Goal: Contribute content: Add original content to the website for others to see

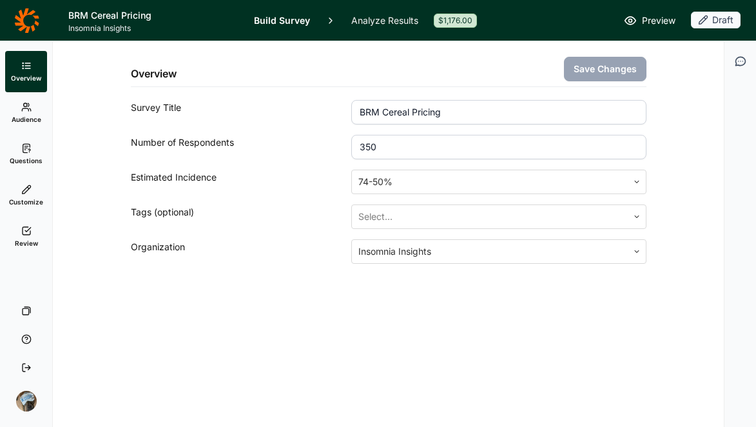
click at [20, 156] on span "Questions" at bounding box center [26, 160] width 33 height 9
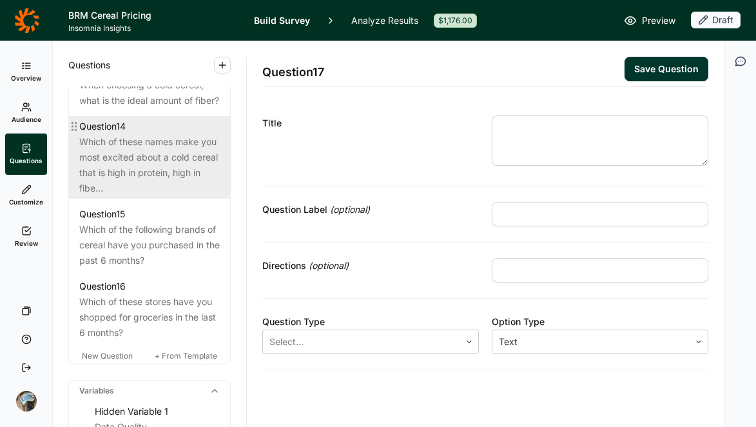
scroll to position [1392, 0]
click at [159, 194] on div "Which of these names make you most excited about a cold cereal that is high in …" at bounding box center [149, 163] width 140 height 62
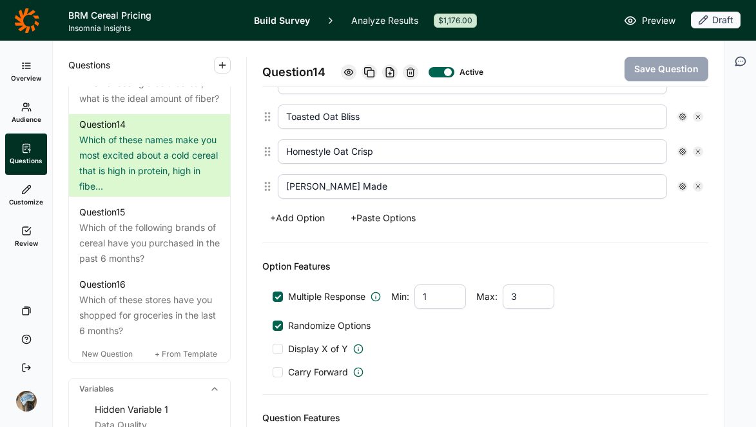
click at [303, 215] on button "+ Add Option" at bounding box center [297, 218] width 70 height 18
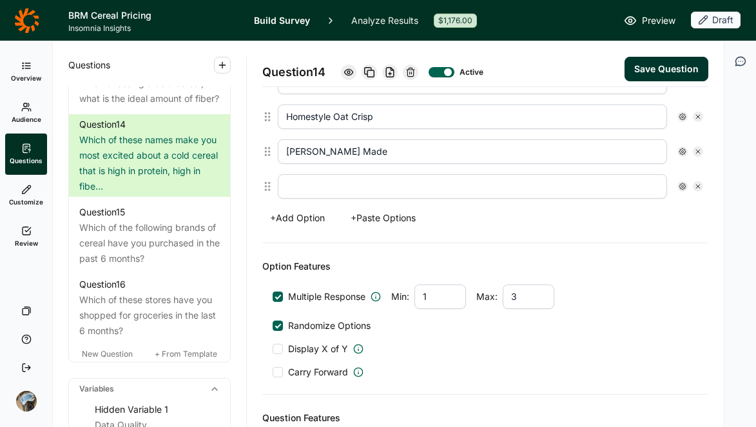
click at [329, 189] on input "text" at bounding box center [472, 186] width 389 height 24
paste input "Morning Bliss"
type input "Morning Bliss"
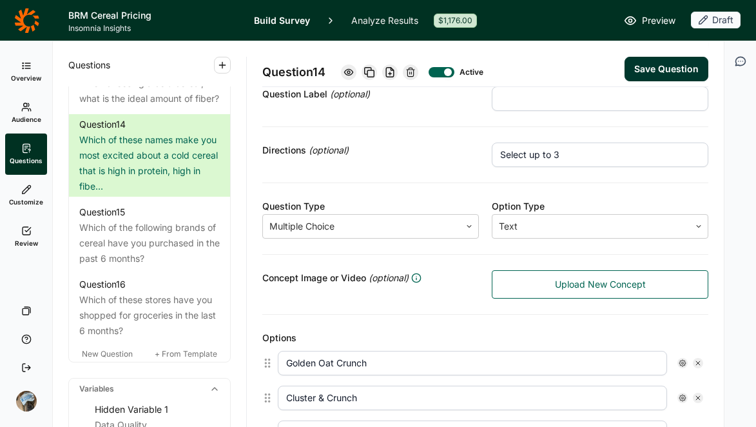
scroll to position [99, 0]
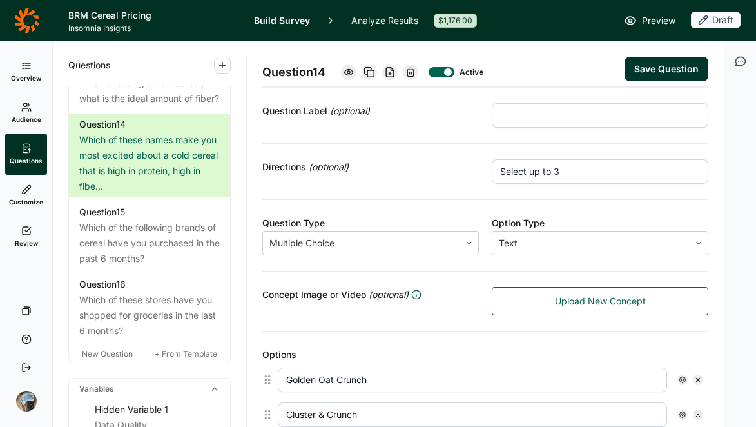
click at [669, 70] on button "Save Question" at bounding box center [666, 69] width 84 height 24
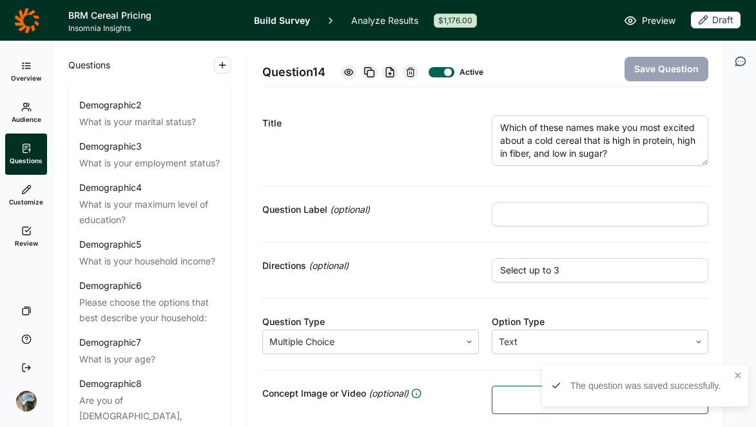
scroll to position [0, 0]
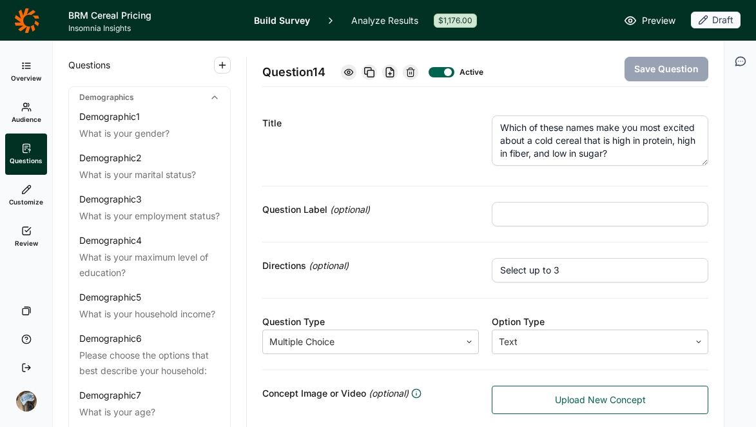
click at [643, 19] on span "Preview" at bounding box center [659, 20] width 34 height 15
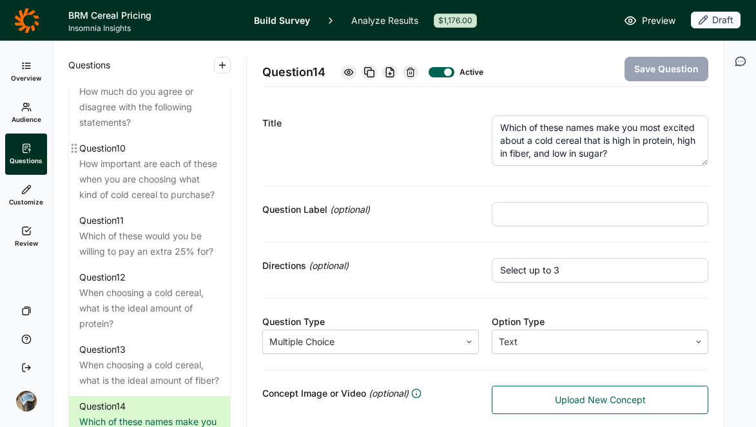
scroll to position [1142, 0]
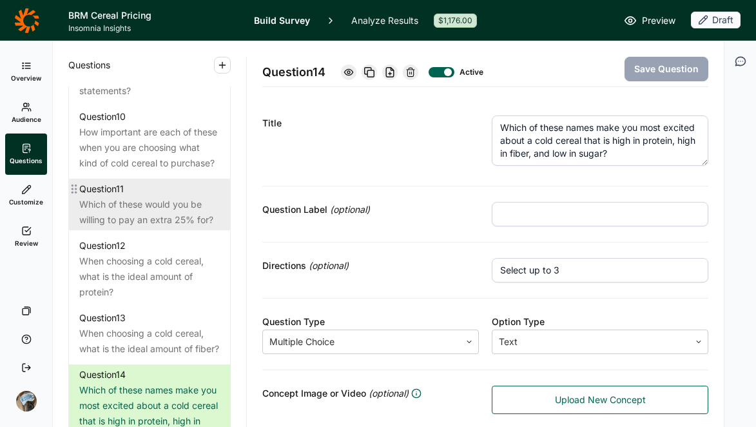
click at [131, 227] on div "Which of these would you be willing to pay an extra 25% for?" at bounding box center [149, 212] width 140 height 31
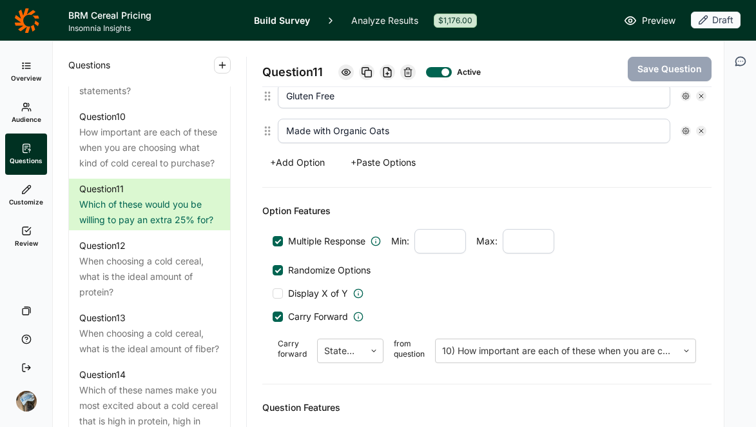
scroll to position [654, 0]
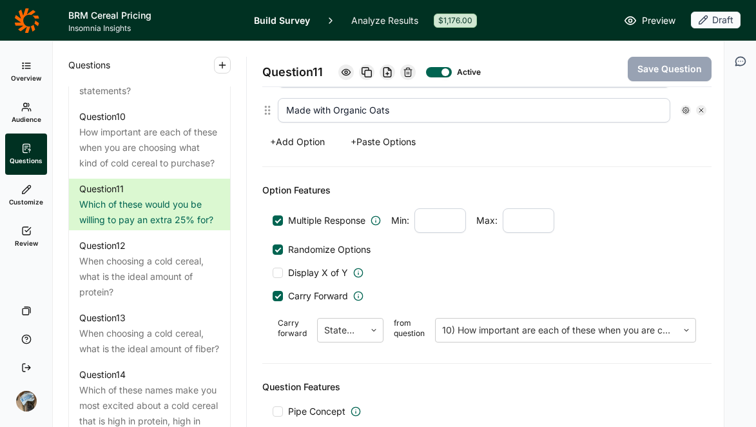
click at [306, 146] on button "+ Add Option" at bounding box center [297, 142] width 70 height 18
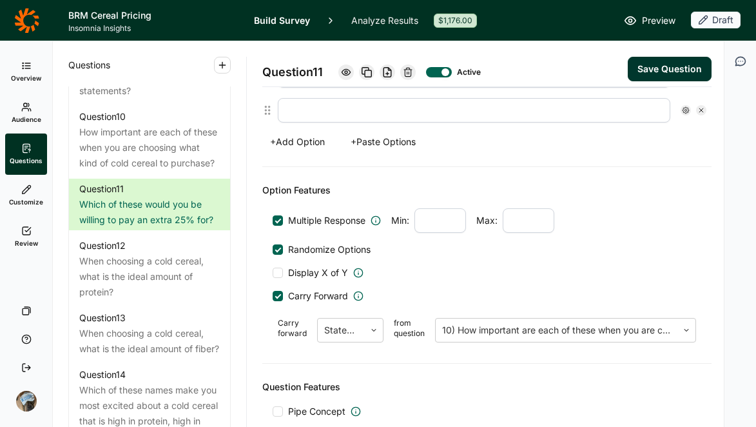
click at [352, 112] on input "text" at bounding box center [474, 110] width 392 height 24
type input "None of the Above"
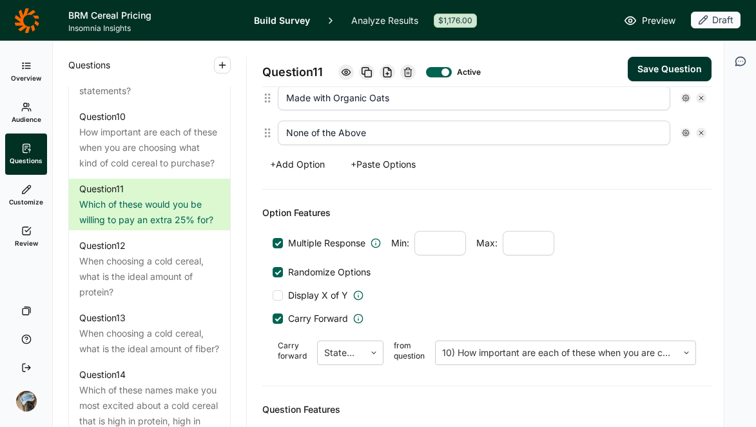
scroll to position [655, 0]
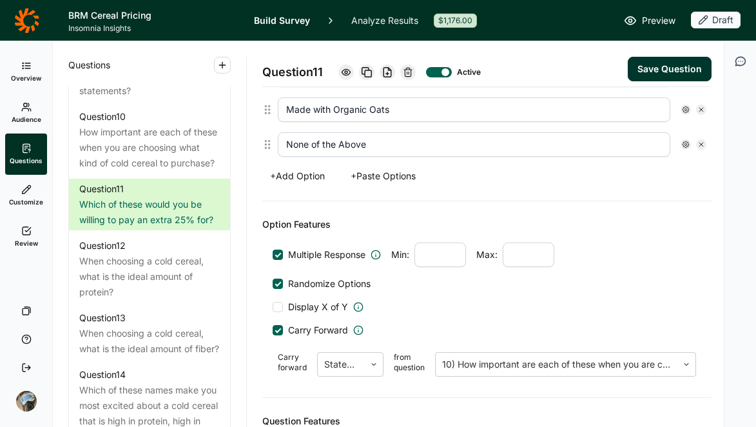
click at [680, 141] on div at bounding box center [685, 144] width 10 height 10
click at [602, 220] on span "Exclusive" at bounding box center [605, 221] width 44 height 13
click at [572, 221] on input "Exclusive" at bounding box center [572, 221] width 0 height 0
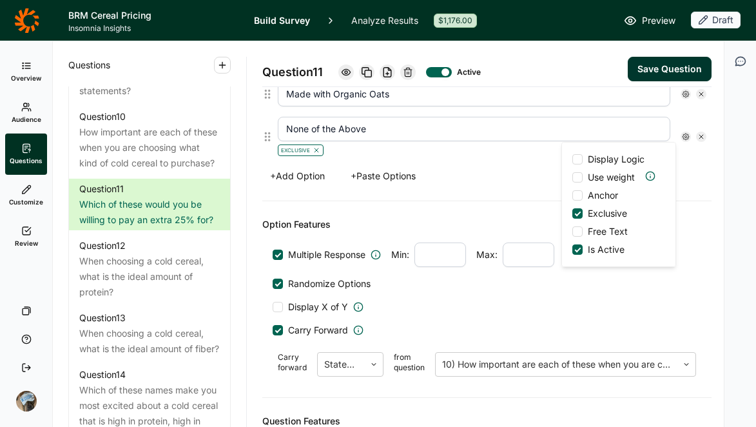
click at [602, 197] on span "Anchor" at bounding box center [600, 195] width 35 height 13
click at [572, 195] on input "Anchor" at bounding box center [572, 195] width 0 height 0
click at [633, 69] on button "Save Question" at bounding box center [670, 69] width 84 height 24
